Goal: Transaction & Acquisition: Purchase product/service

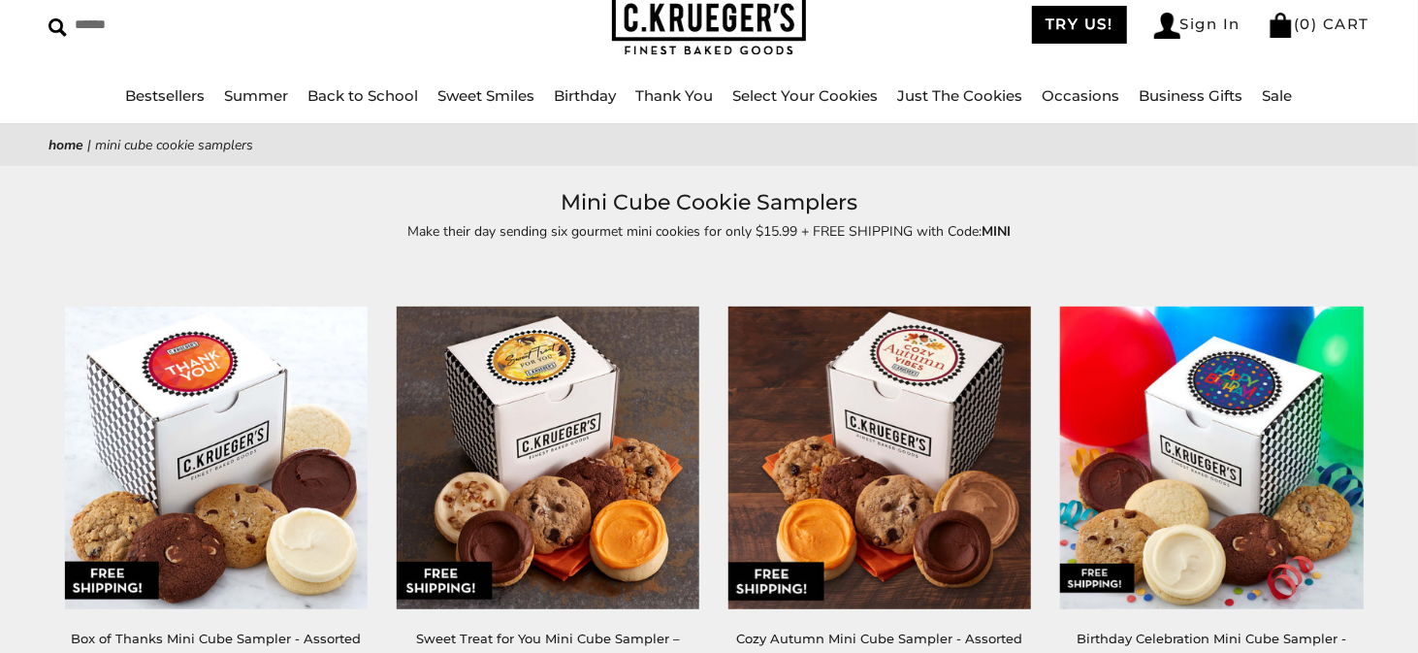
scroll to position [194, 0]
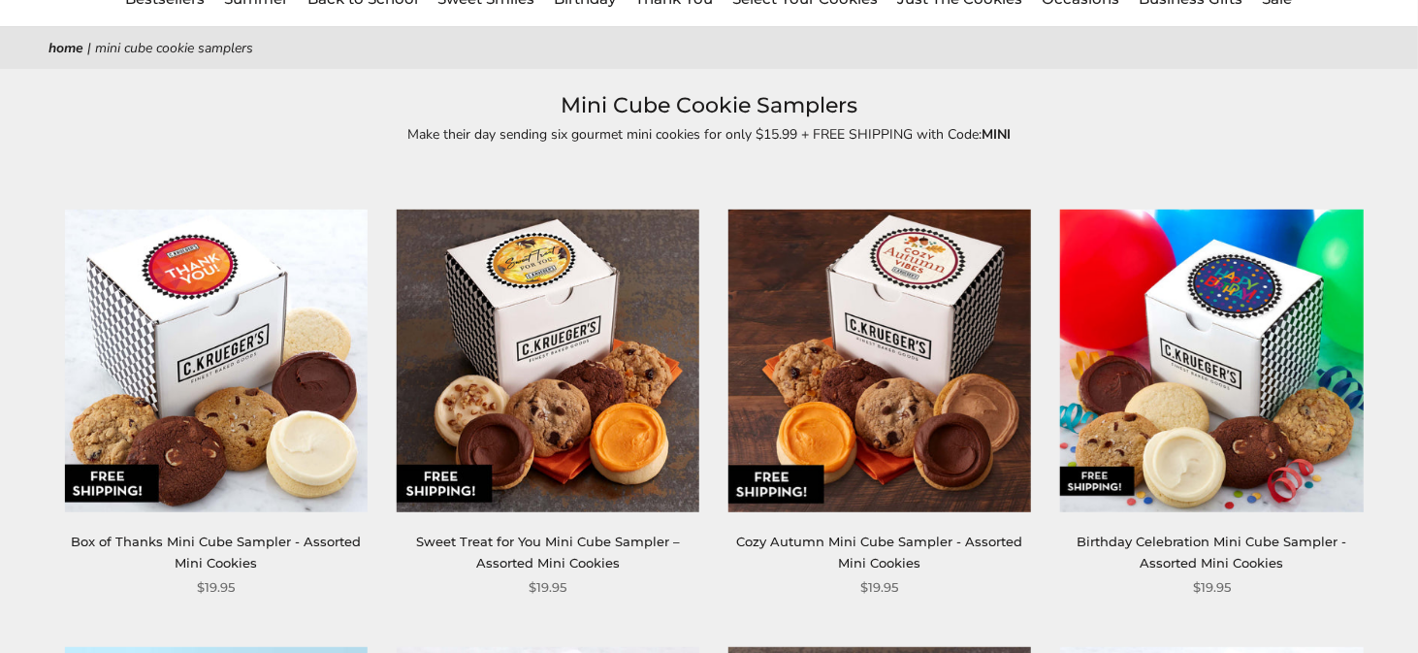
click at [903, 349] on img at bounding box center [879, 360] width 303 height 303
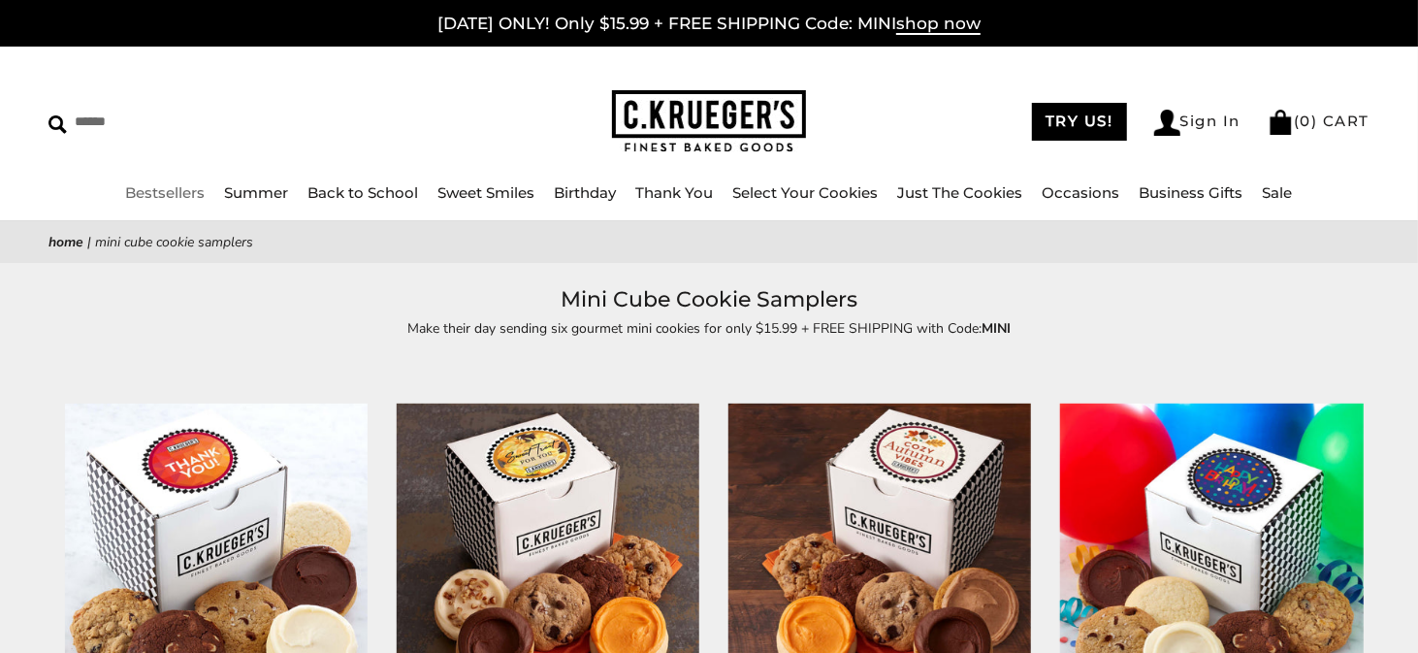
click at [171, 189] on link "Bestsellers" at bounding box center [166, 192] width 80 height 18
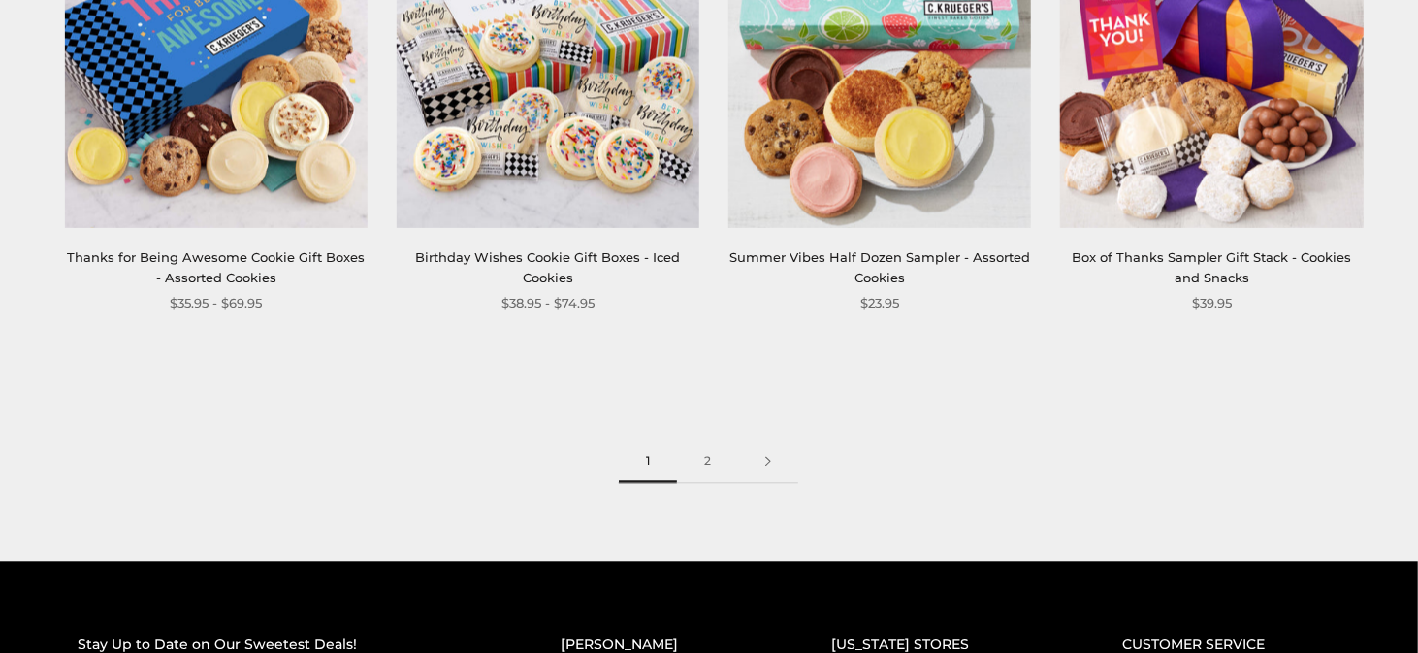
scroll to position [2716, 0]
